Goal: Transaction & Acquisition: Book appointment/travel/reservation

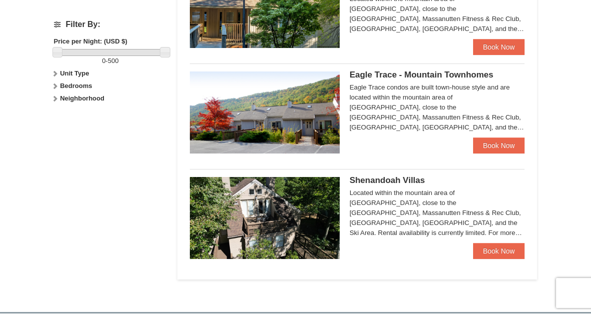
scroll to position [470, 0]
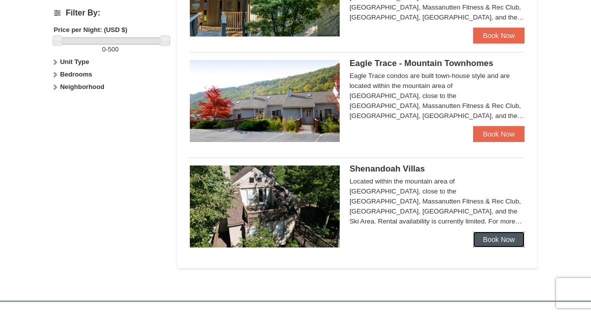
click at [492, 242] on link "Book Now" at bounding box center [499, 239] width 52 height 16
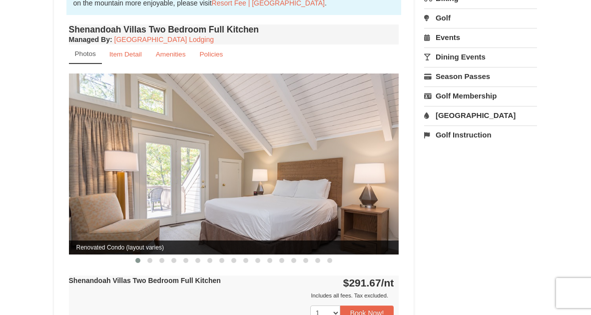
scroll to position [325, 0]
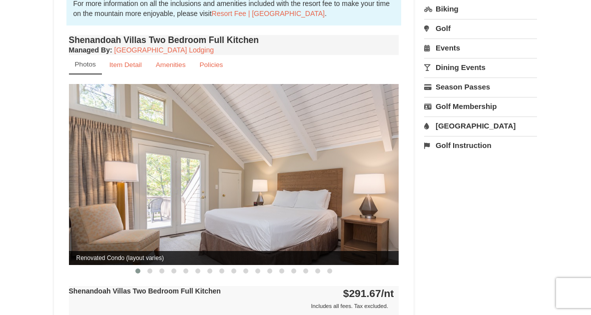
click at [226, 208] on img at bounding box center [234, 174] width 330 height 181
click at [151, 268] on span at bounding box center [149, 270] width 5 height 5
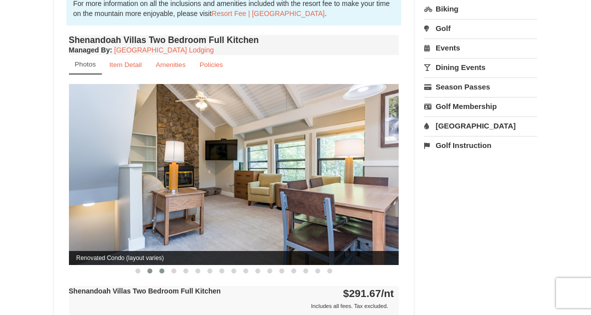
click at [161, 268] on span at bounding box center [161, 270] width 5 height 5
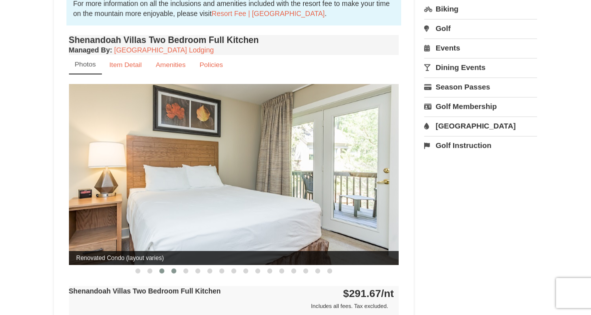
click at [175, 268] on span at bounding box center [173, 270] width 5 height 5
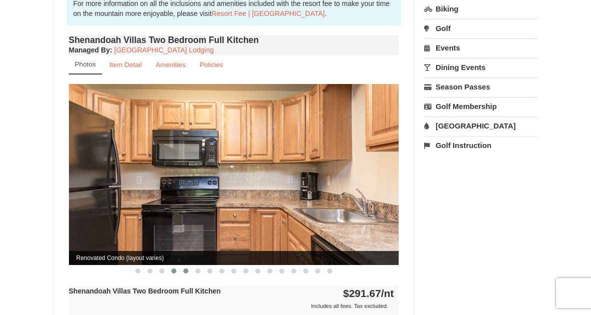
click at [186, 268] on span at bounding box center [185, 270] width 5 height 5
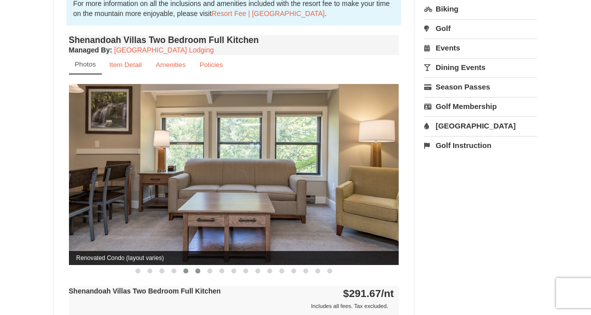
click at [197, 268] on span at bounding box center [197, 270] width 5 height 5
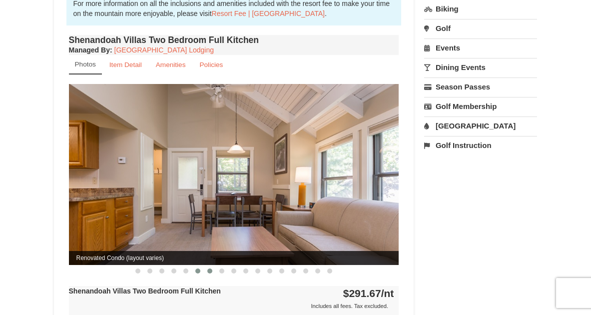
click at [211, 268] on span at bounding box center [209, 270] width 5 height 5
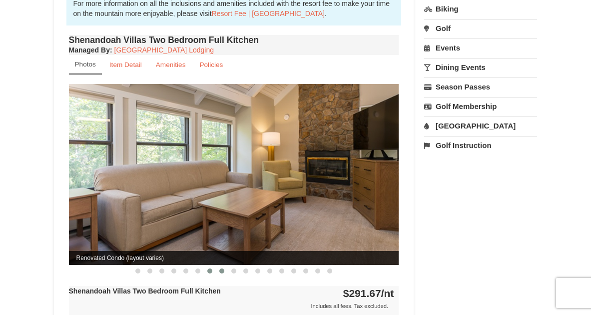
click at [221, 268] on span at bounding box center [221, 270] width 5 height 5
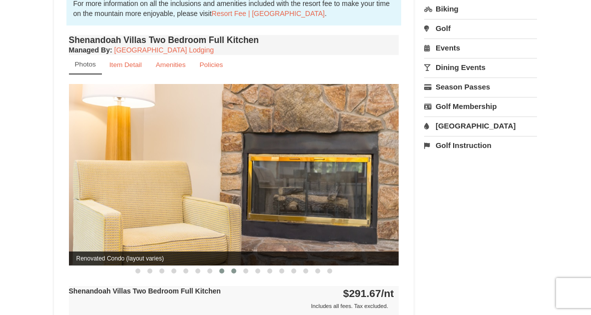
click at [233, 268] on span at bounding box center [233, 270] width 5 height 5
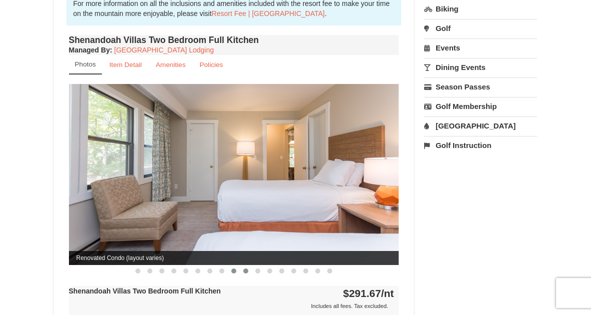
click at [247, 268] on span at bounding box center [245, 270] width 5 height 5
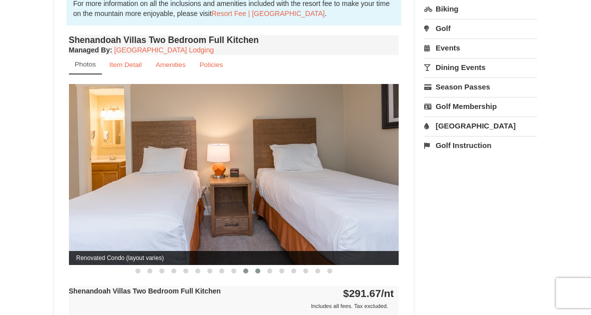
click at [258, 268] on span at bounding box center [257, 270] width 5 height 5
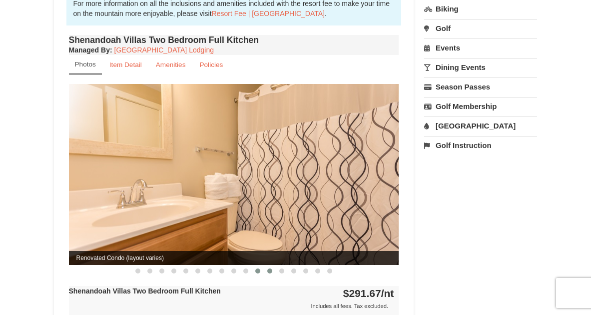
click at [270, 268] on span at bounding box center [269, 270] width 5 height 5
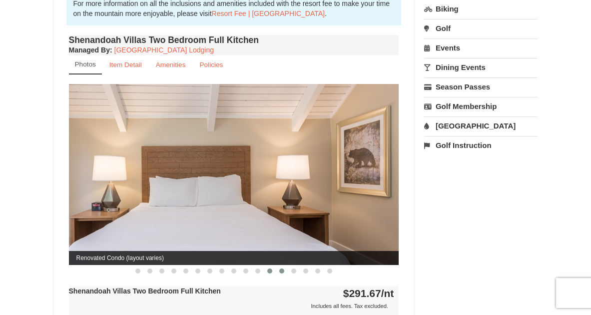
click at [283, 268] on span at bounding box center [281, 270] width 5 height 5
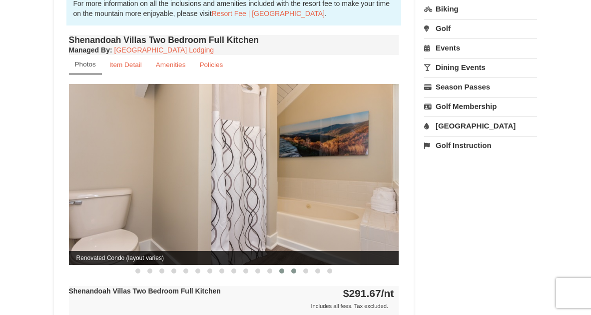
click at [294, 268] on span at bounding box center [293, 270] width 5 height 5
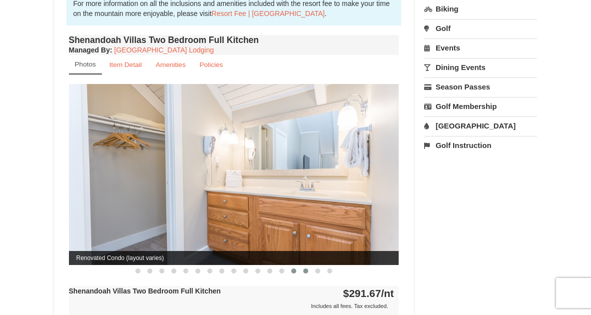
click at [307, 268] on span at bounding box center [305, 270] width 5 height 5
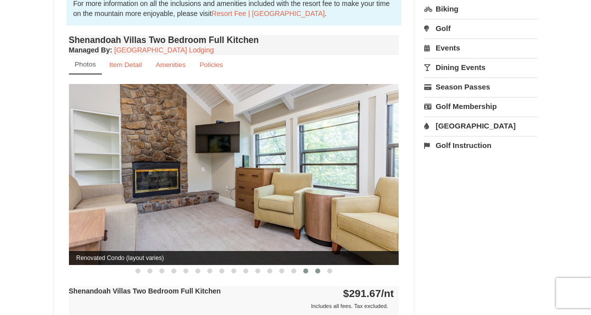
click at [316, 268] on span at bounding box center [317, 270] width 5 height 5
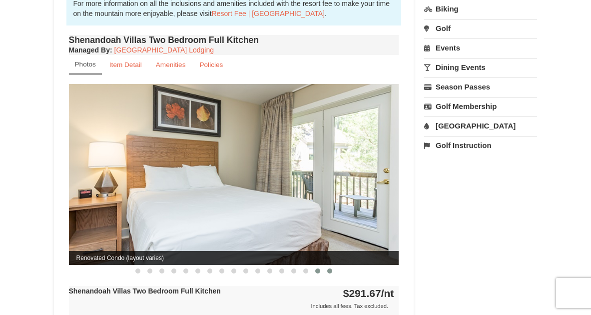
click at [329, 268] on span at bounding box center [329, 270] width 5 height 5
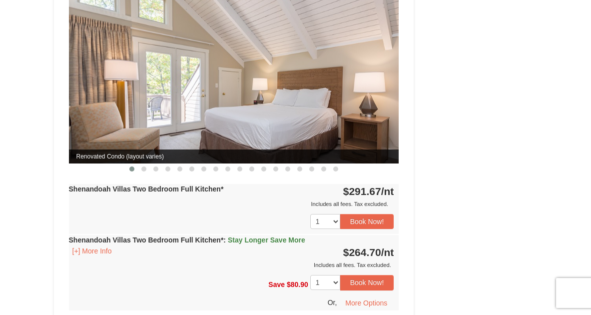
scroll to position [1236, 0]
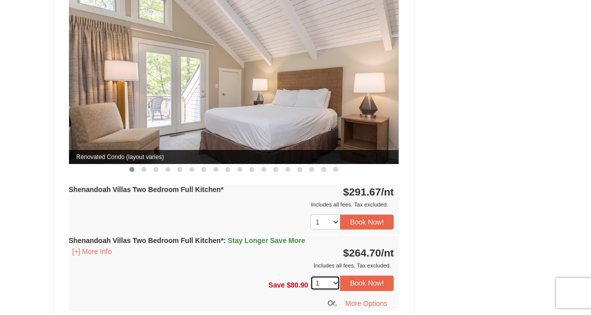
click at [330, 275] on select "1 2 3 4" at bounding box center [325, 282] width 30 height 15
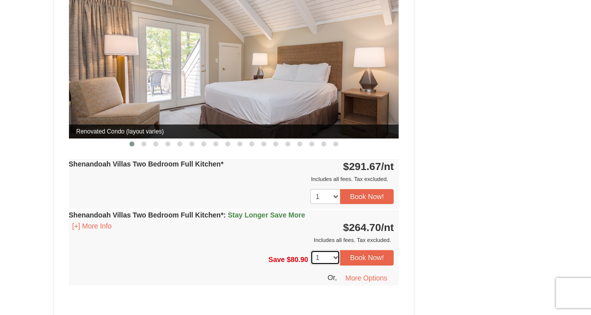
scroll to position [1262, 0]
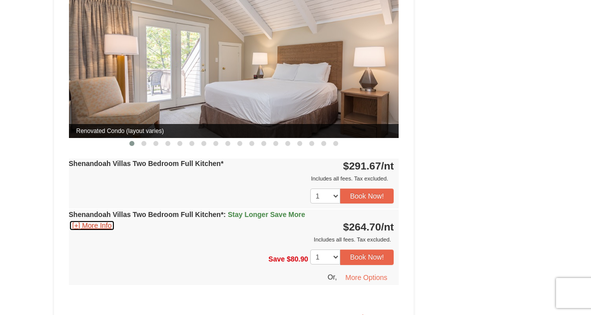
click at [103, 220] on button "[+] More Info" at bounding box center [92, 225] width 46 height 11
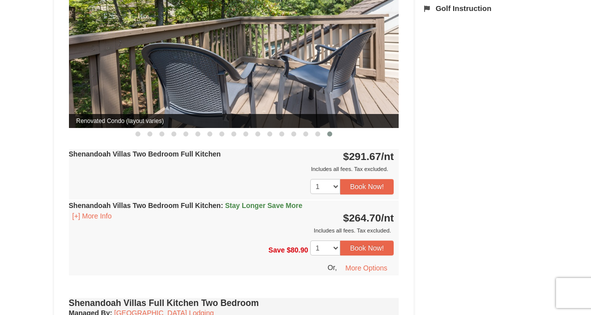
scroll to position [463, 0]
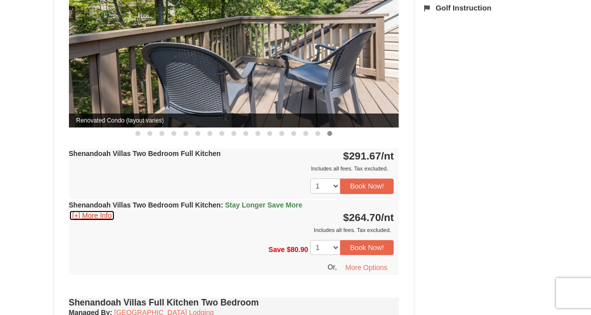
click at [106, 210] on button "[+] More Info" at bounding box center [92, 215] width 46 height 11
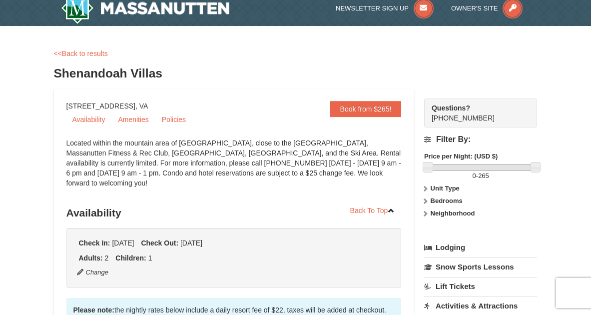
scroll to position [0, 0]
